Goal: Use online tool/utility: Utilize a website feature to perform a specific function

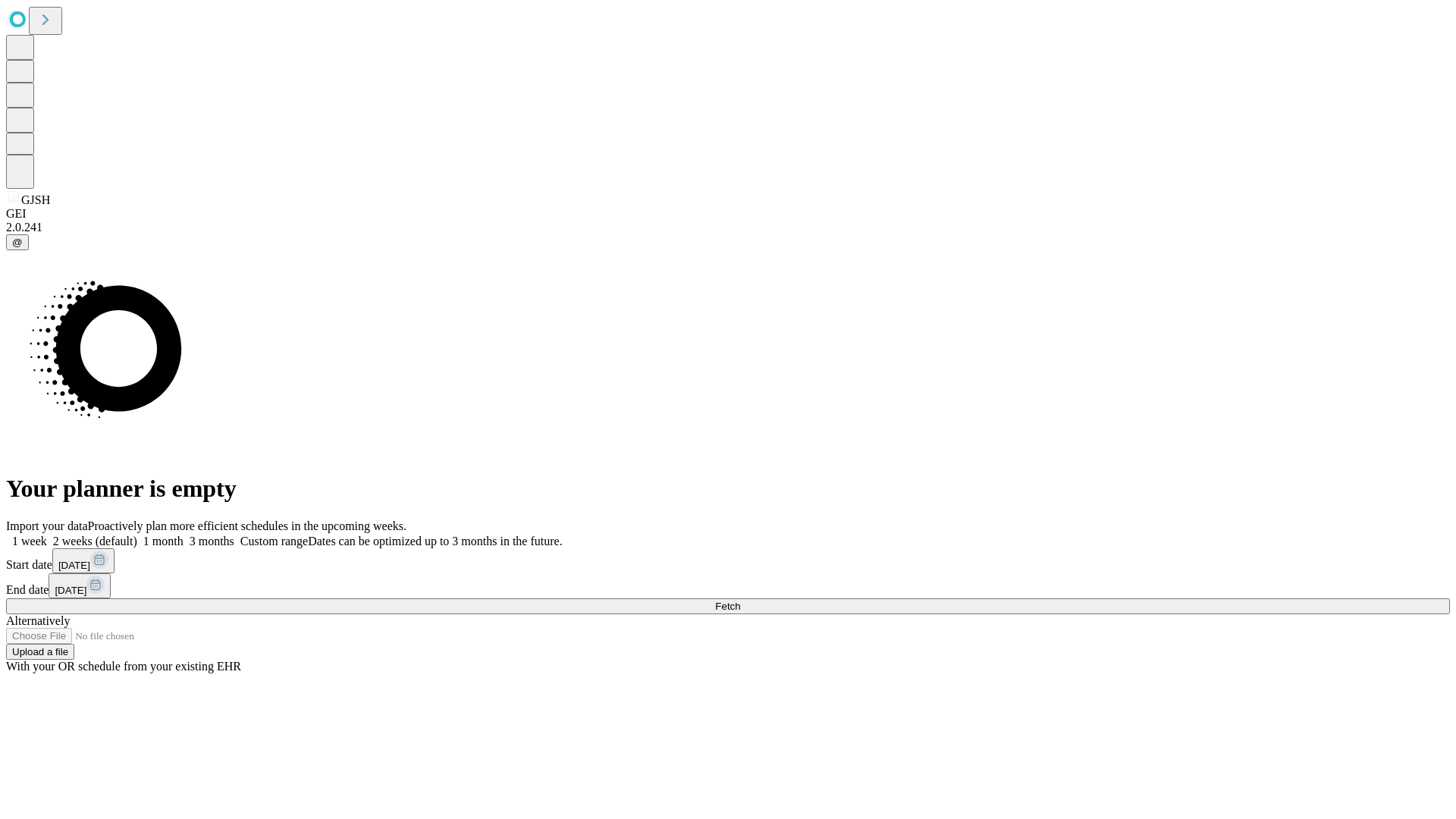
click at [740, 600] on span "Fetch" at bounding box center [728, 606] width 25 height 11
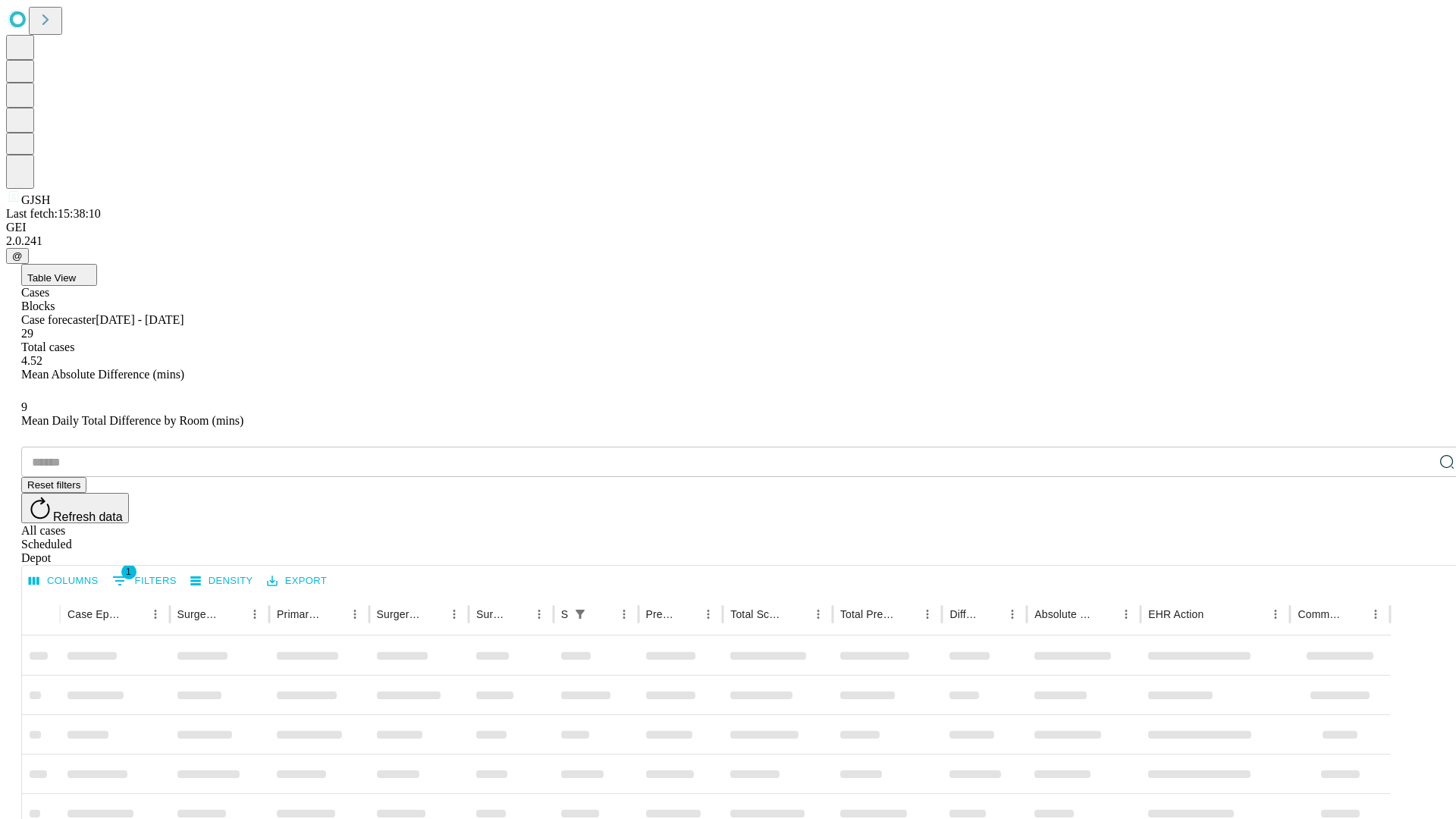
click at [76, 272] on span "Table View" at bounding box center [51, 278] width 48 height 11
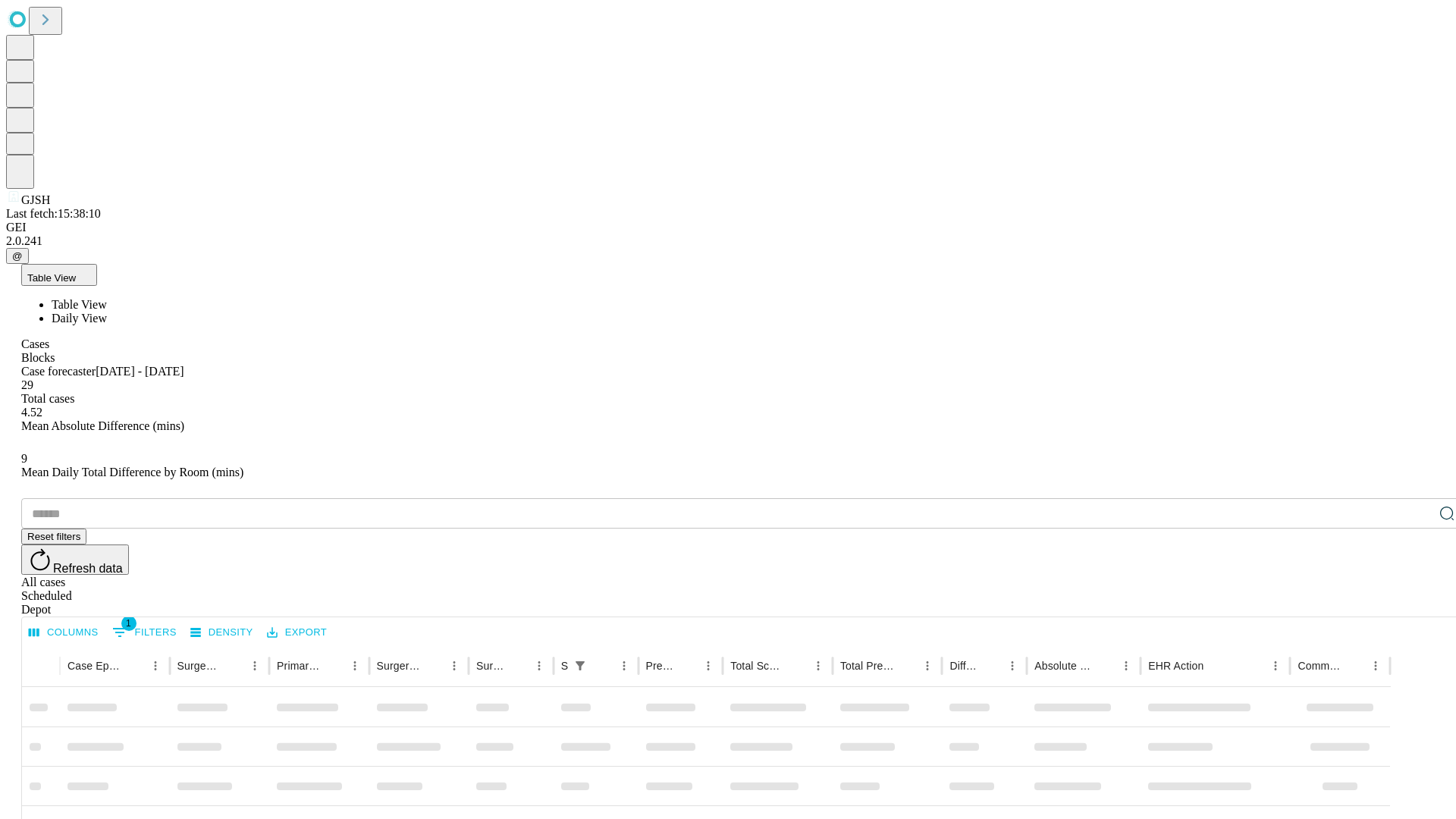
click at [107, 311] on span "Daily View" at bounding box center [79, 318] width 55 height 13
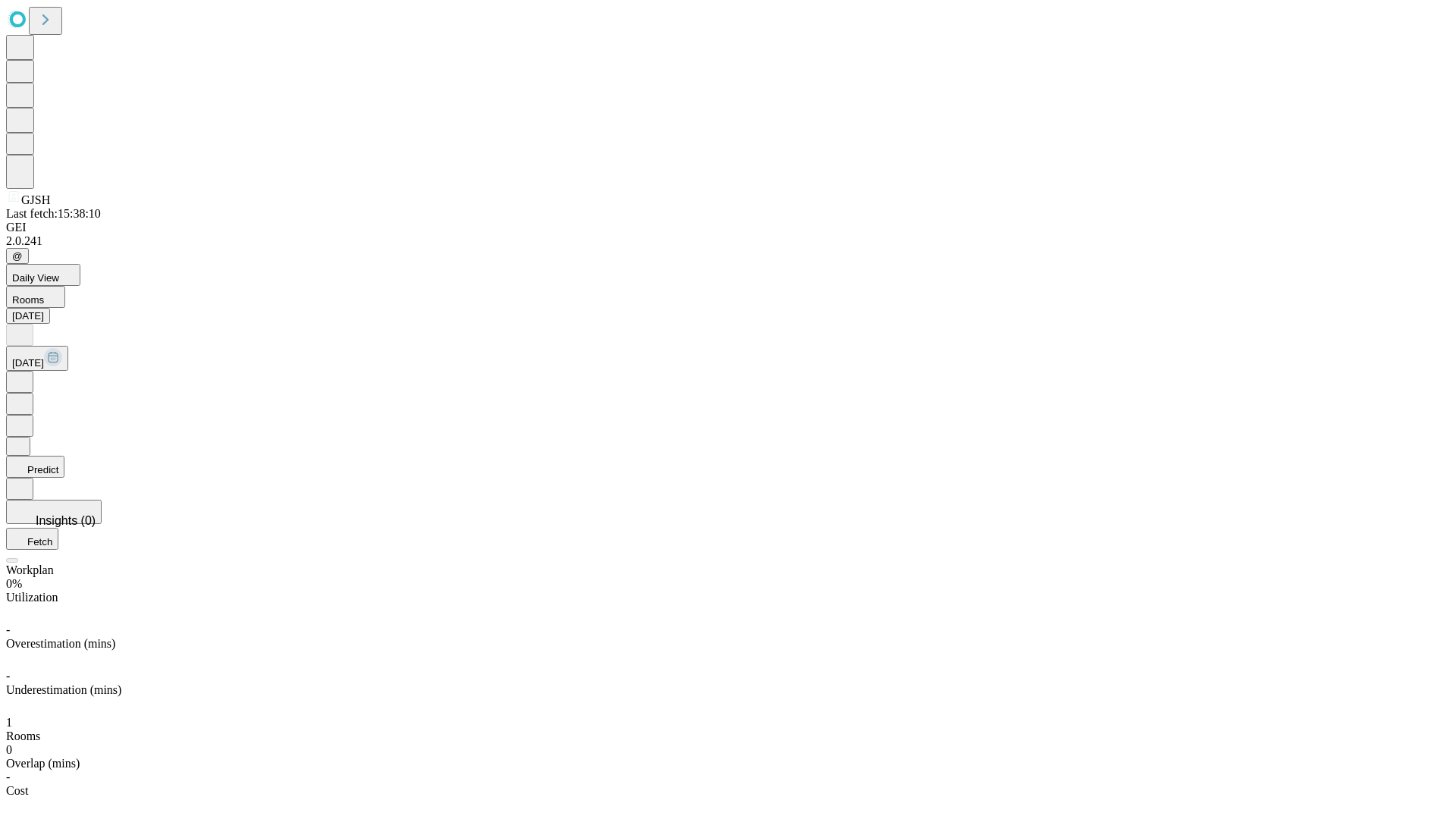
click at [64, 455] on button "Predict" at bounding box center [36, 467] width 59 height 22
